Goal: Information Seeking & Learning: Learn about a topic

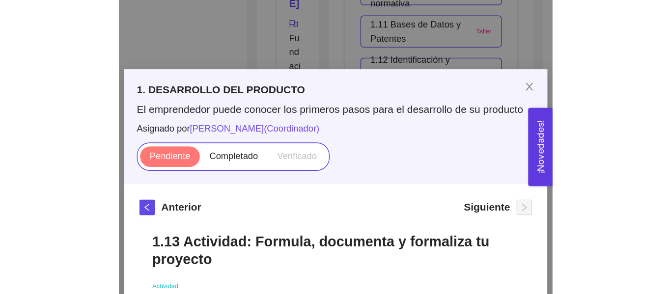
scroll to position [180, 0]
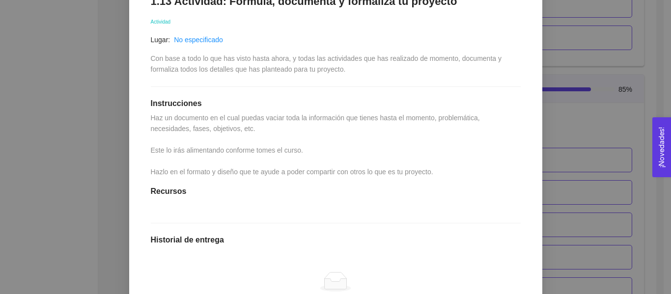
click at [331, 148] on button "¡Novedades! 0" at bounding box center [662, 147] width 19 height 60
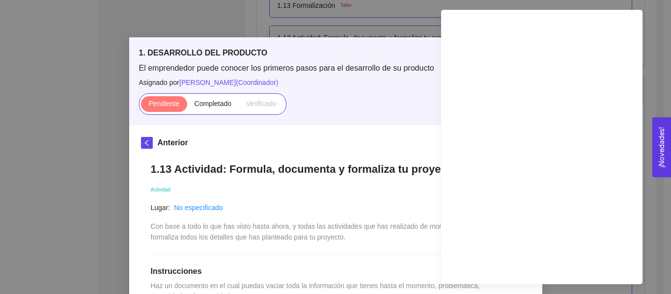
scroll to position [0, 0]
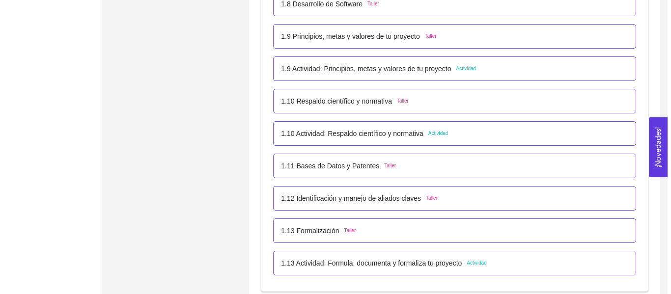
scroll to position [773, 0]
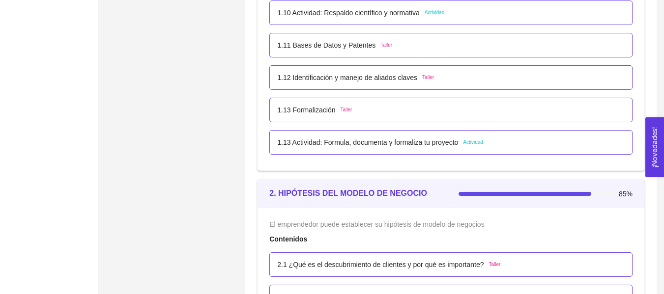
click at [312, 136] on div "1.13 Actividad: Formula, documenta y formaliza tu proyecto Actividad" at bounding box center [450, 142] width 363 height 25
click at [314, 145] on p "1.13 Actividad: Formula, documenta y formaliza tu proyecto" at bounding box center [367, 142] width 181 height 11
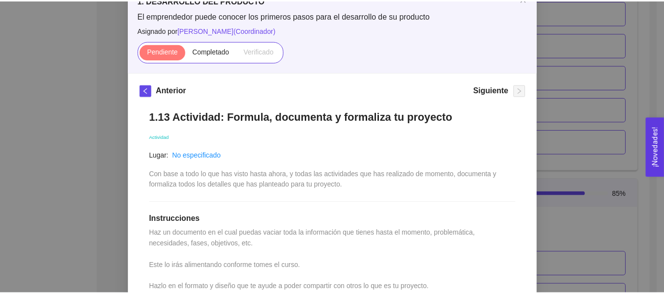
scroll to position [94, 0]
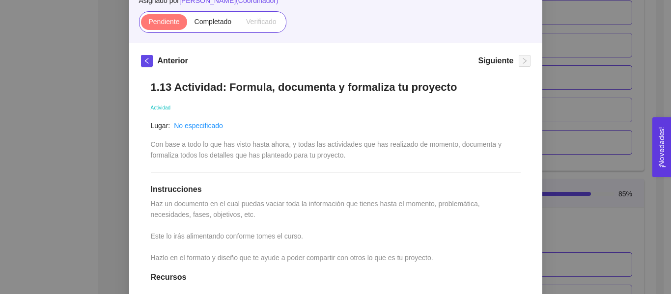
click at [602, 97] on div "1. DESARROLLO DEL PRODUCTO El emprendedor puede conocer los primeros pasos para…" at bounding box center [335, 147] width 671 height 294
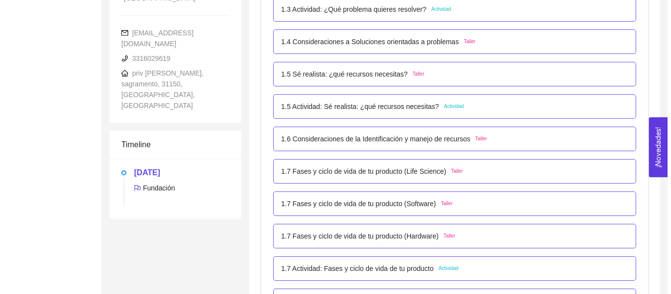
scroll to position [338, 0]
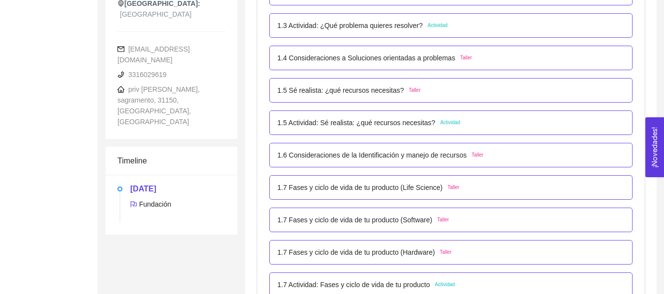
click at [369, 124] on p "1.5 Actividad: Sé realista: ¿qué recursos necesitas?" at bounding box center [356, 122] width 158 height 11
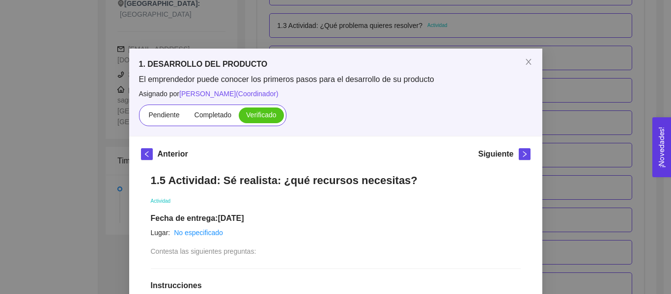
scroll to position [0, 0]
click at [669, 133] on button "¡Novedades! 0" at bounding box center [662, 147] width 19 height 60
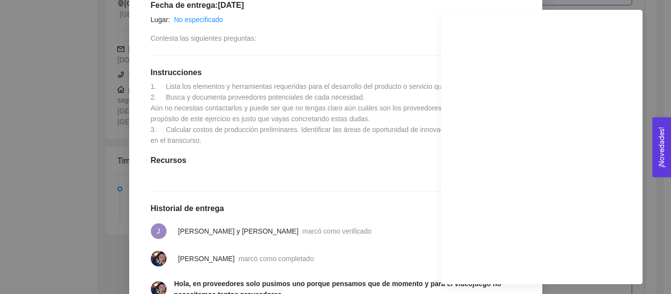
scroll to position [215, 0]
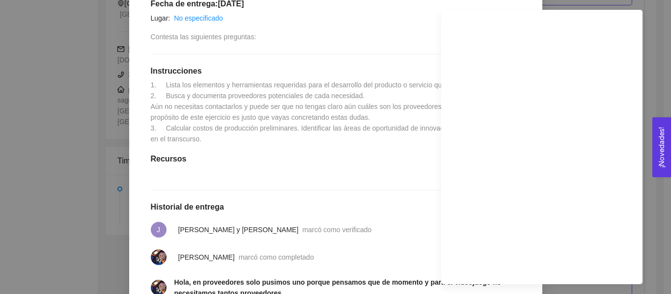
click at [350, 151] on div "1.5 Actividad: Sé realista: ¿qué recursos necesitas? Actividad Fecha de entrega…" at bounding box center [336, 173] width 390 height 449
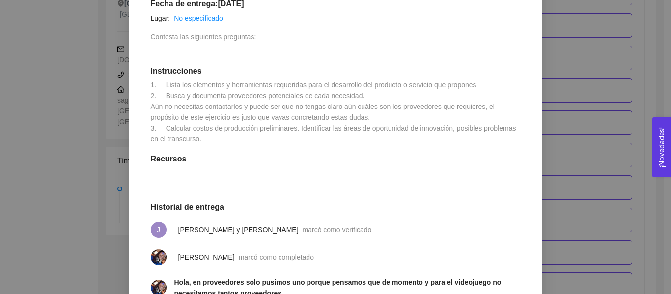
scroll to position [364, 0]
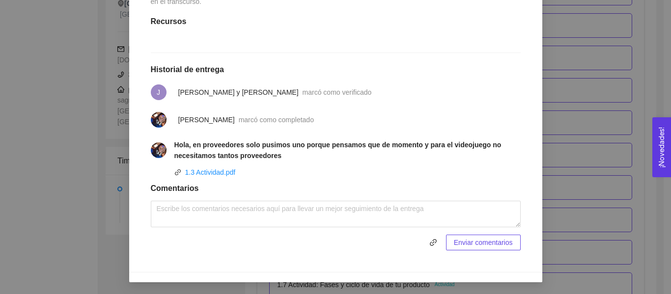
click at [584, 107] on div "1. DESARROLLO DEL PRODUCTO El emprendedor puede conocer los primeros pasos para…" at bounding box center [335, 147] width 671 height 294
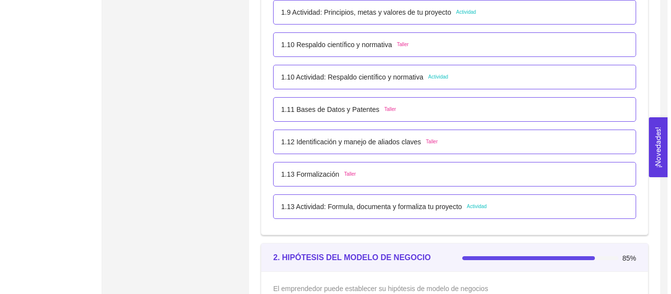
scroll to position [741, 0]
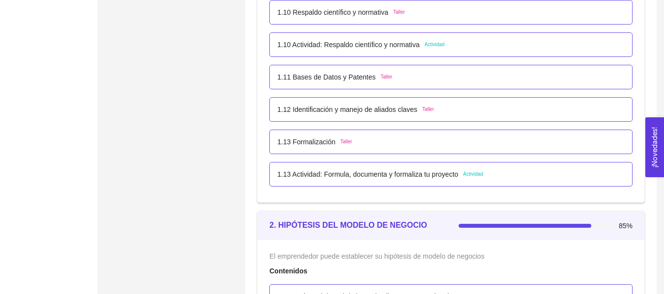
click at [397, 181] on div "1.13 Actividad: Formula, documenta y formaliza tu proyecto Actividad" at bounding box center [450, 174] width 363 height 25
click at [422, 173] on p "1.13 Actividad: Formula, documenta y formaliza tu proyecto" at bounding box center [367, 174] width 181 height 11
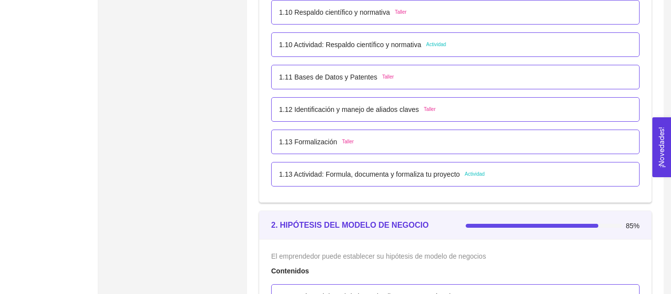
scroll to position [0, 0]
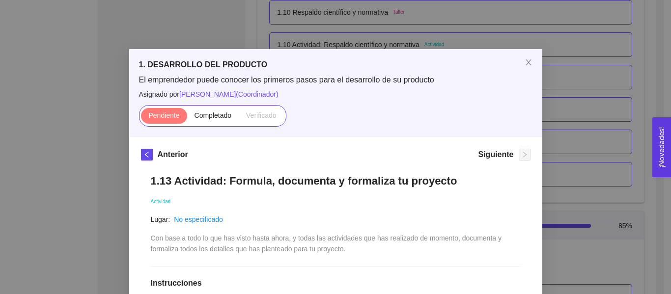
click at [671, 124] on button "¡Novedades! 0" at bounding box center [662, 147] width 19 height 60
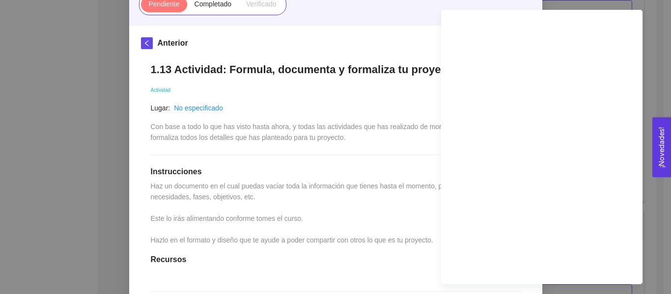
scroll to position [113, 0]
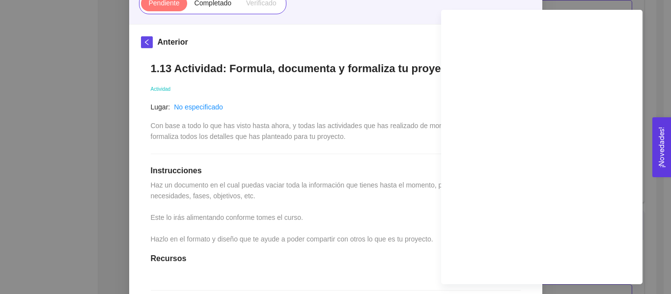
click at [325, 195] on div "1.13 Actividad: Formula, documenta y formaliza tu proyecto Actividad Lugar: No …" at bounding box center [336, 263] width 390 height 422
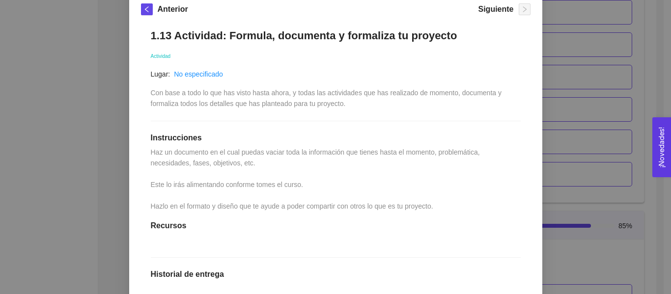
scroll to position [180, 0]
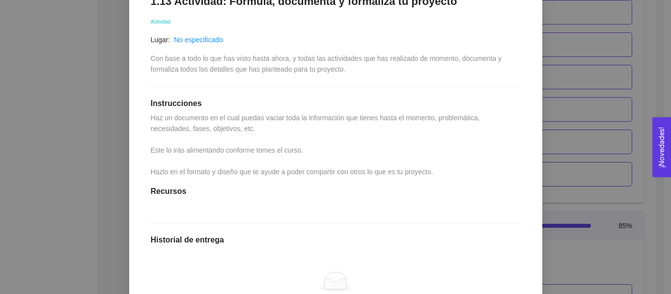
click at [214, 270] on div "No hay datos" at bounding box center [336, 290] width 370 height 82
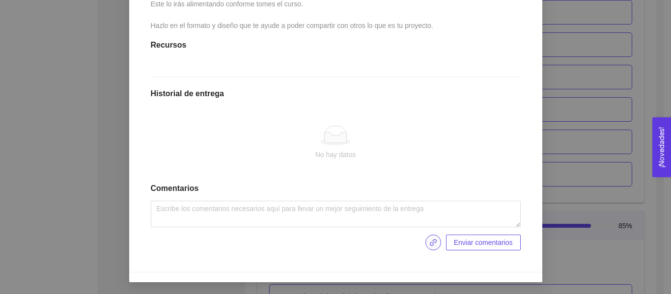
click at [430, 244] on icon "link" at bounding box center [433, 242] width 7 height 7
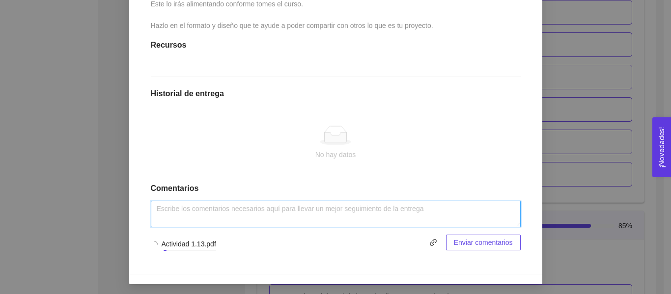
click at [360, 217] on textarea at bounding box center [336, 214] width 370 height 27
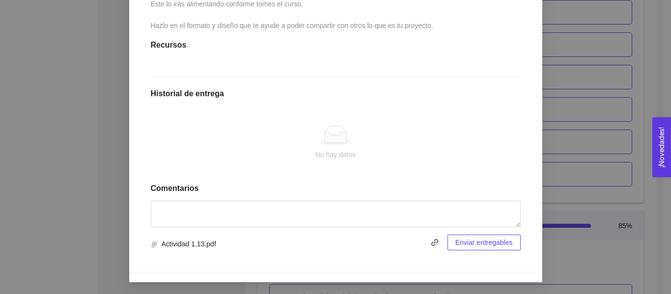
click at [507, 247] on span "Enviar entregables" at bounding box center [485, 242] width 58 height 11
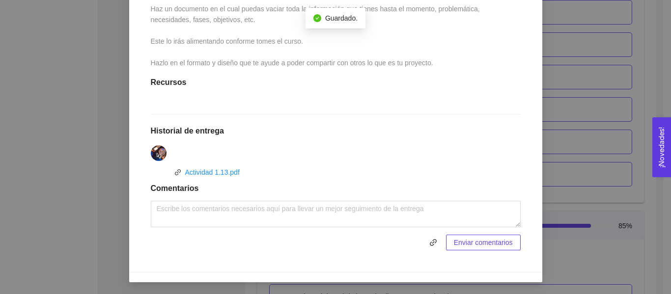
click at [602, 91] on div "1. DESARROLLO DEL PRODUCTO El emprendedor puede conocer los primeros pasos para…" at bounding box center [335, 147] width 671 height 294
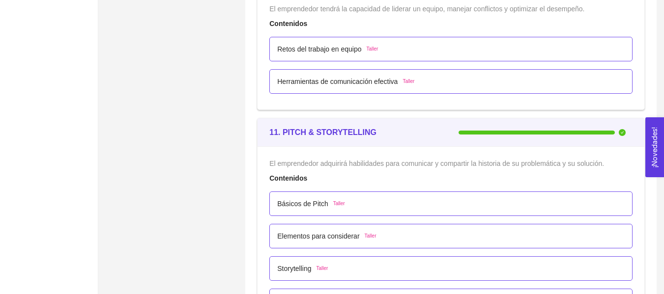
scroll to position [4233, 0]
